Goal: Find specific fact

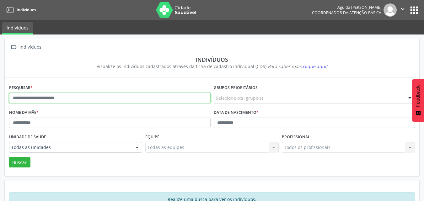
drag, startPoint x: 171, startPoint y: 100, endPoint x: 170, endPoint y: 96, distance: 4.2
click at [170, 96] on input "text" at bounding box center [110, 98] width 202 height 11
type input "*******"
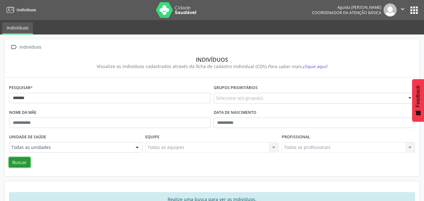
click at [26, 165] on button "Buscar" at bounding box center [20, 162] width 22 height 11
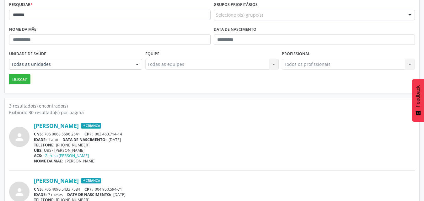
scroll to position [115, 0]
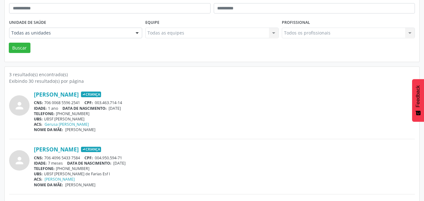
drag, startPoint x: 124, startPoint y: 131, endPoint x: 64, endPoint y: 133, distance: 60.3
click at [64, 133] on div "NOME DA MÃE: Maria Ana Clara Bezerra Santos" at bounding box center [224, 129] width 381 height 5
copy span "Maria Ana Clara Bezerra Santos"
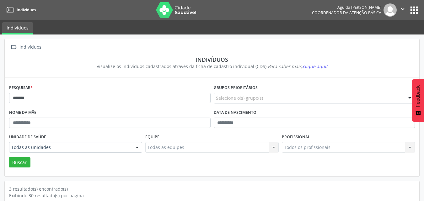
click at [414, 12] on button "apps" at bounding box center [414, 10] width 11 height 11
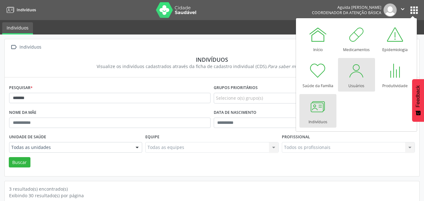
click at [354, 85] on div "Usuários" at bounding box center [357, 84] width 16 height 8
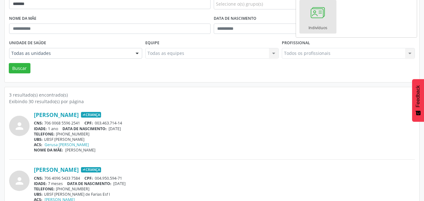
scroll to position [126, 0]
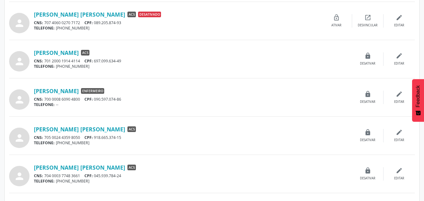
scroll to position [440, 0]
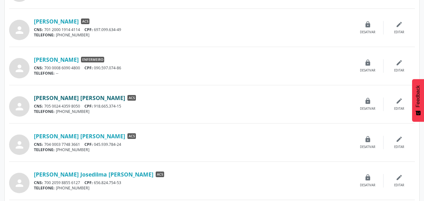
click at [88, 100] on link "[PERSON_NAME] [PERSON_NAME]" at bounding box center [79, 98] width 91 height 7
